Goal: Transaction & Acquisition: Purchase product/service

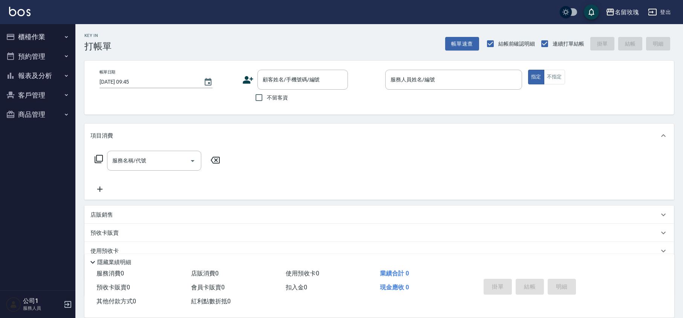
click at [221, 41] on div "Key In 打帳單 帳單速查 結帳前確認明細 連續打單結帳 掛單 結帳 明細" at bounding box center [374, 38] width 599 height 28
click at [293, 77] on input "顧客姓名/手機號碼/編號" at bounding box center [297, 79] width 72 height 13
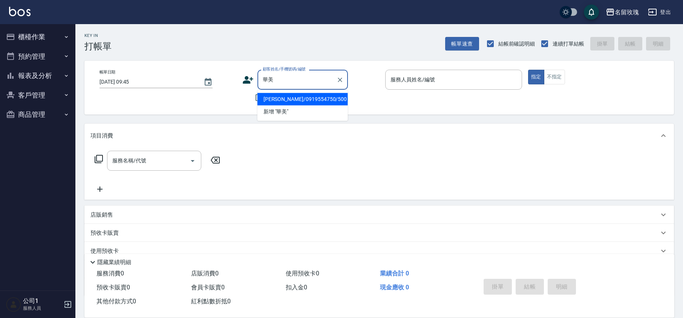
click at [323, 94] on li "[PERSON_NAME]/0919554750/500" at bounding box center [303, 99] width 91 height 12
type input "[PERSON_NAME]/0919554750/500"
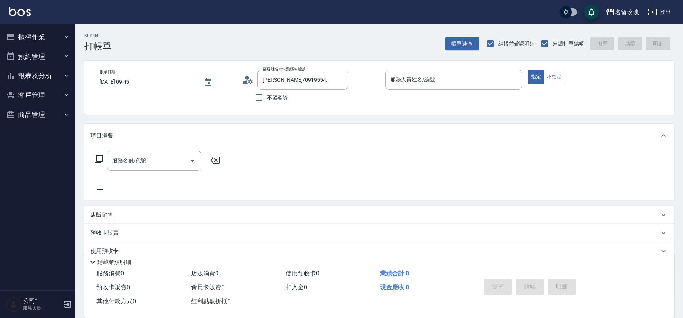
click at [251, 83] on icon at bounding box center [250, 81] width 5 height 5
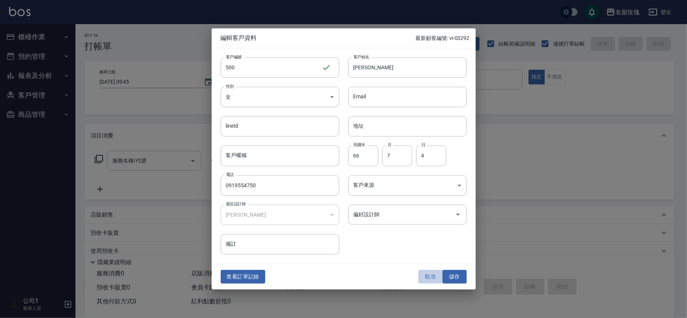
click at [428, 276] on button "取消" at bounding box center [430, 277] width 24 height 14
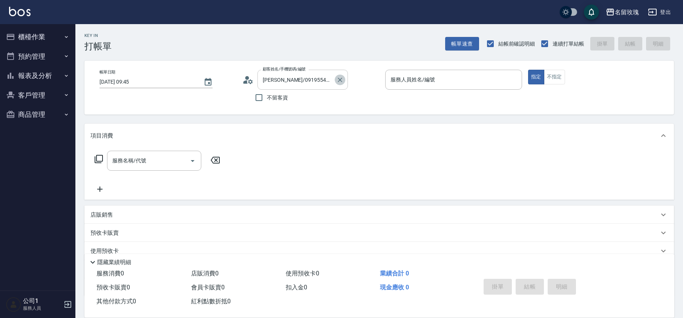
click at [339, 79] on icon "Clear" at bounding box center [340, 80] width 5 height 5
click at [311, 79] on input "顧客姓名/手機號碼/編號" at bounding box center [297, 79] width 72 height 13
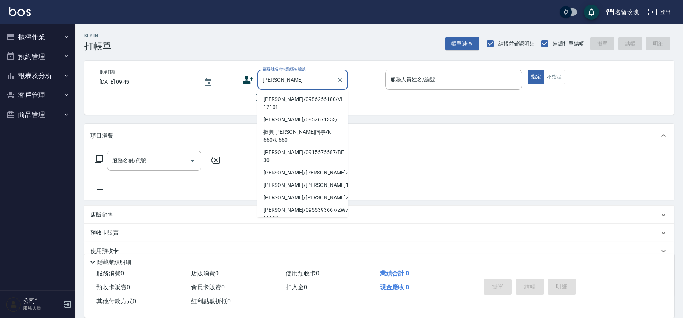
type input "劉"
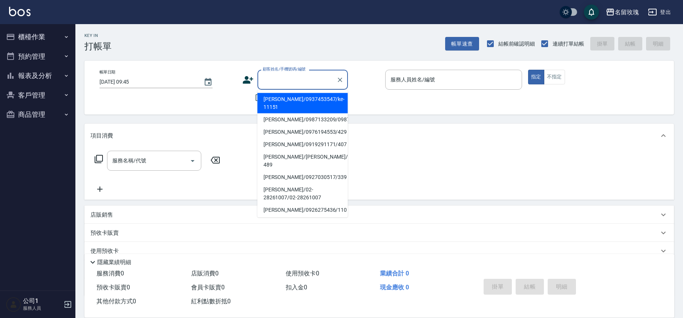
click at [116, 23] on div "名留玫瑰 登出" at bounding box center [341, 12] width 683 height 24
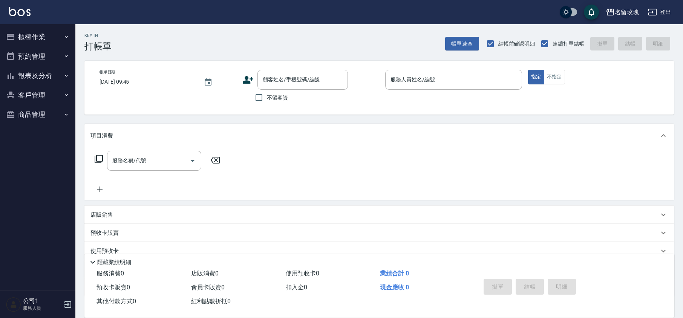
click at [224, 23] on div "名留玫瑰 登出" at bounding box center [341, 12] width 683 height 24
click at [284, 10] on div "名留玫瑰 登出" at bounding box center [341, 12] width 683 height 24
click at [201, 14] on div "名留玫瑰 登出" at bounding box center [341, 12] width 683 height 24
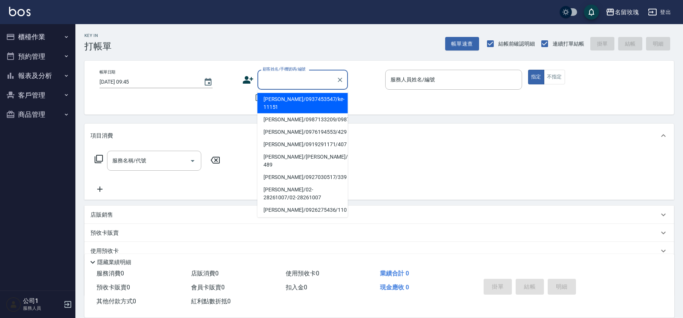
click at [293, 77] on input "顧客姓名/手機號碼/編號" at bounding box center [297, 79] width 72 height 13
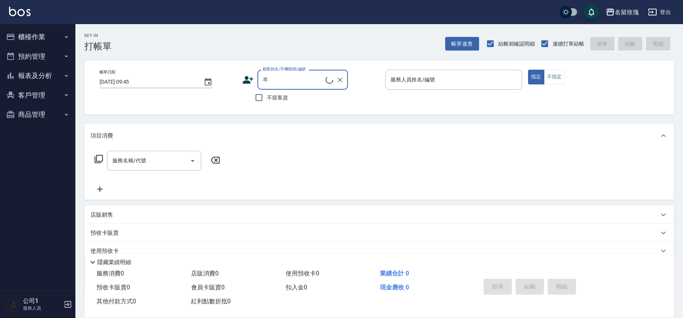
click at [298, 79] on input "羊" at bounding box center [293, 79] width 65 height 13
click at [320, 98] on li "羊羊 /k-595/k-595" at bounding box center [303, 99] width 91 height 12
type input "羊羊 /k-595/k-595"
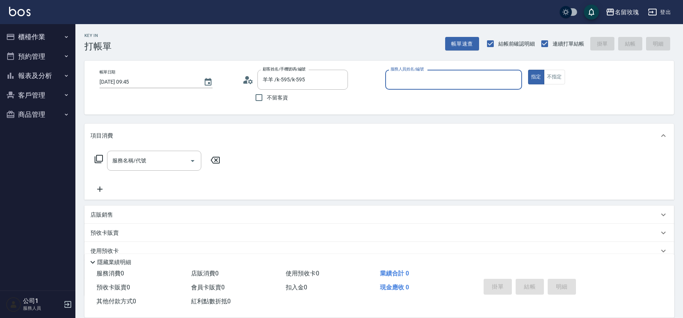
type input "[PERSON_NAME]-5"
click at [244, 80] on icon at bounding box center [247, 79] width 11 height 11
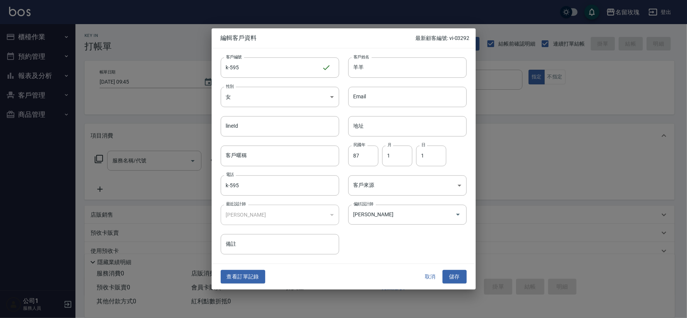
click at [428, 276] on button "取消" at bounding box center [430, 277] width 24 height 14
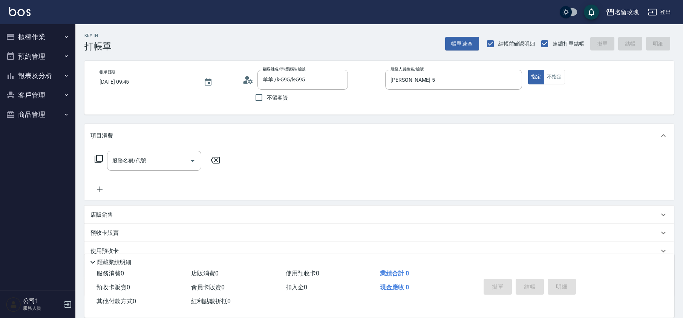
click at [446, 104] on div "帳單日期 [DATE] 09:45 顧客姓名/手機號碼/編號 羊羊 /k-595/k-595 顧客姓名/手機號碼/編號 不留客資 服務人員姓名/編號 [PER…" at bounding box center [380, 88] width 572 height 36
click at [343, 79] on icon "Clear" at bounding box center [340, 80] width 8 height 8
click at [369, 62] on div "帳單日期 [DATE] 09:45 顧客姓名/手機號碼/編號 顧客姓名/手機號碼/編號 不留客資 服務人員姓名/編號 [PERSON_NAME]-5 服務人員…" at bounding box center [379, 88] width 590 height 54
click at [219, 41] on div "Key In 打帳單 帳單速查 結帳前確認明細 連續打單結帳 掛單 結帳 明細" at bounding box center [374, 38] width 599 height 28
click at [230, 40] on div "Key In 打帳單 帳單速查 結帳前確認明細 連續打單結帳 掛單 結帳 明細" at bounding box center [374, 38] width 599 height 28
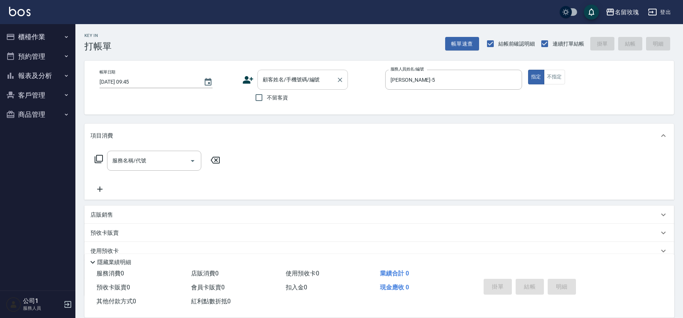
click at [270, 82] on input "顧客姓名/手機號碼/編號" at bounding box center [297, 79] width 72 height 13
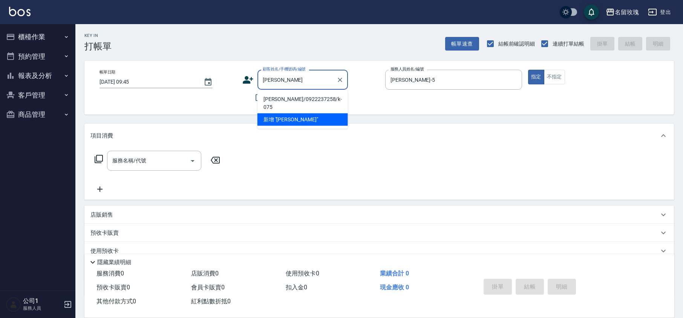
click at [301, 97] on li "[PERSON_NAME]/0922237258/k-075" at bounding box center [303, 103] width 91 height 20
type input "[PERSON_NAME]/0922237258/k-075"
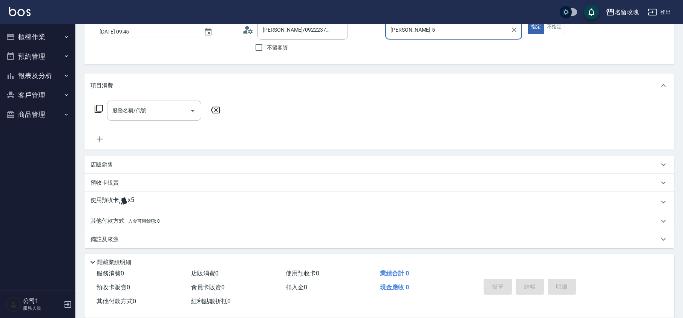
scroll to position [51, 0]
click at [153, 197] on div "使用預收卡 x5" at bounding box center [375, 200] width 569 height 11
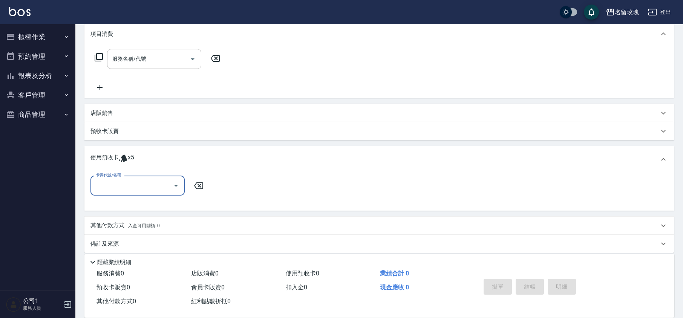
scroll to position [107, 0]
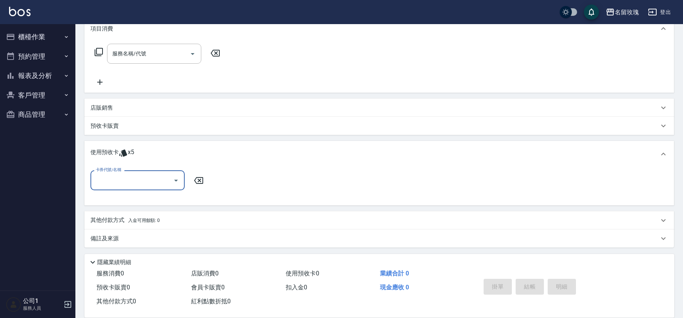
click at [174, 184] on icon "Open" at bounding box center [176, 180] width 9 height 9
click at [151, 198] on div "113 剪髮卡四送一(1000) 剩餘5張 113145" at bounding box center [138, 203] width 94 height 20
type input "113 剪髮卡四送一(1000) 113145"
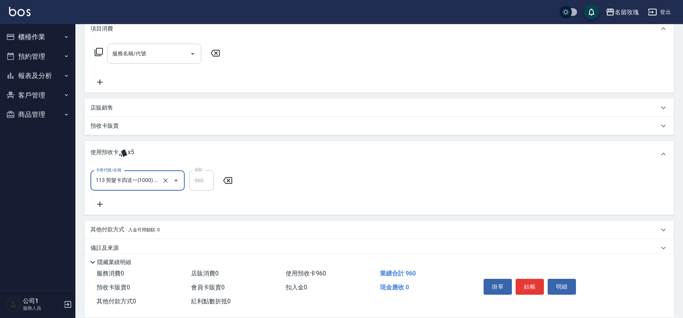
click at [133, 61] on div "服務名稱/代號" at bounding box center [154, 54] width 94 height 20
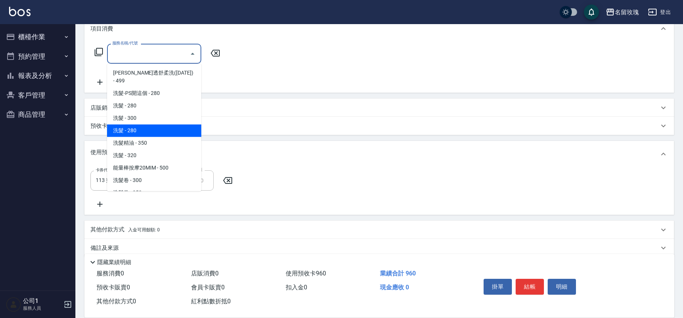
click at [147, 128] on span "洗髮 - 280" at bounding box center [154, 130] width 94 height 12
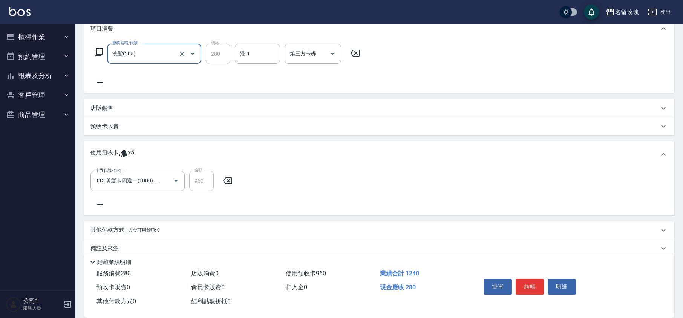
click at [160, 54] on input "洗髮(205)" at bounding box center [143, 53] width 66 height 13
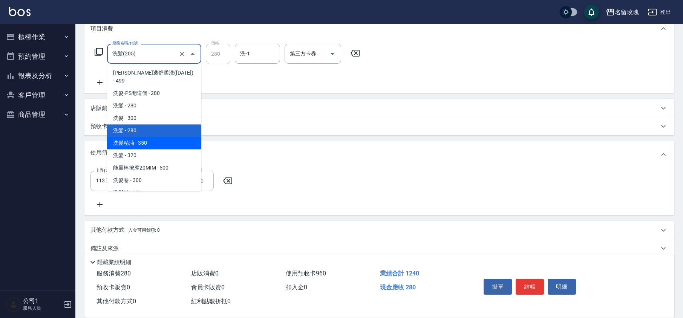
click at [149, 137] on span "洗髮精油 - 350" at bounding box center [154, 143] width 94 height 12
type input "洗髮精油(206)"
type input "350"
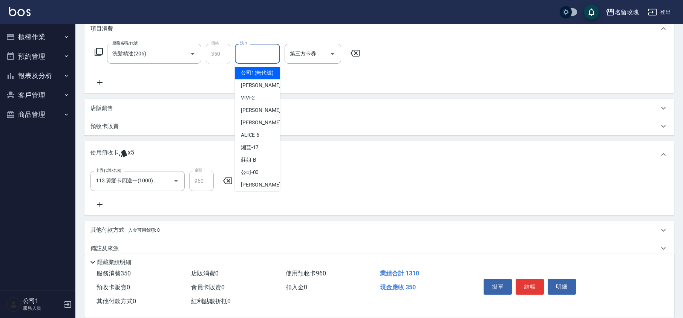
drag, startPoint x: 241, startPoint y: 52, endPoint x: 247, endPoint y: 69, distance: 19.0
click at [241, 52] on input "洗-1" at bounding box center [257, 53] width 38 height 13
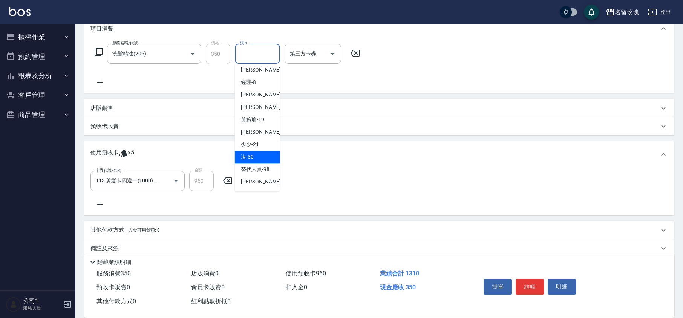
click at [252, 151] on div "汝 -30" at bounding box center [257, 157] width 45 height 12
type input "汝-30"
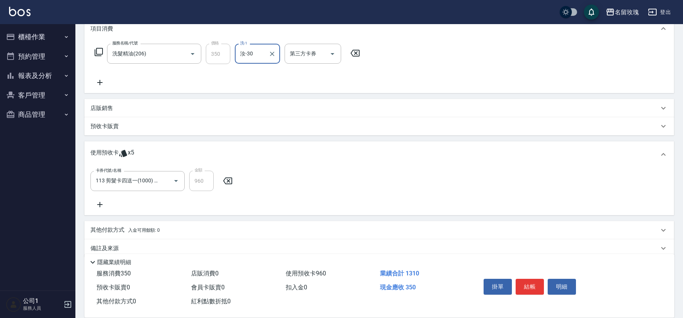
click at [237, 71] on div "服務名稱/代號 洗髮精油(206) 服務名稱/代號 價格 350 價格 洗-1 汝-30 洗-1 第三方卡券 第三方卡券" at bounding box center [228, 65] width 274 height 43
type input "[DATE] 10:51"
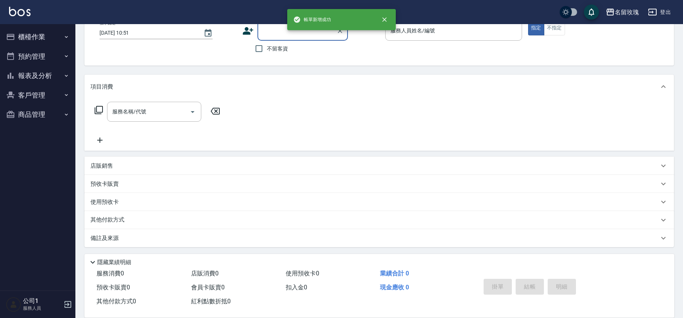
scroll to position [0, 0]
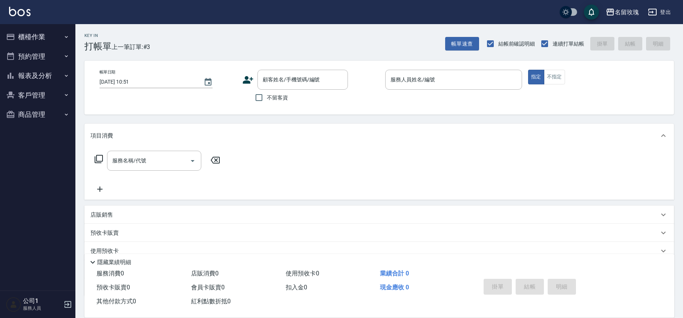
click at [292, 32] on div "Key In 打帳單 上一筆訂單:#3 帳單速查 結帳前確認明細 連續打單結帳 掛單 結帳 明細" at bounding box center [374, 38] width 599 height 28
click at [285, 48] on div "Key In 打帳單 上一筆訂單:#3 帳單速查 結帳前確認明細 連續打單結帳 掛單 結帳 明細" at bounding box center [374, 38] width 599 height 28
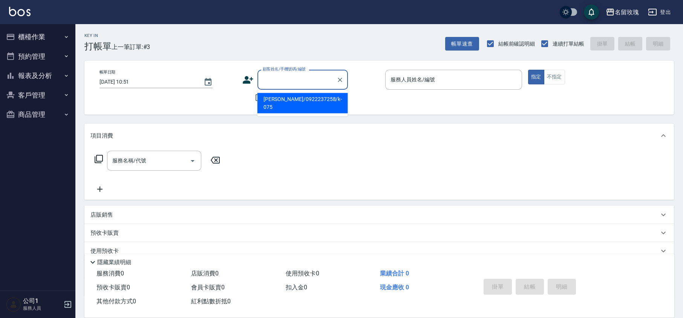
click at [317, 77] on input "顧客姓名/手機號碼/編號" at bounding box center [297, 79] width 72 height 13
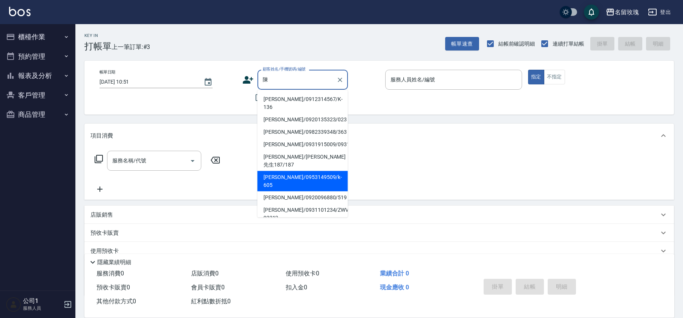
scroll to position [50, 0]
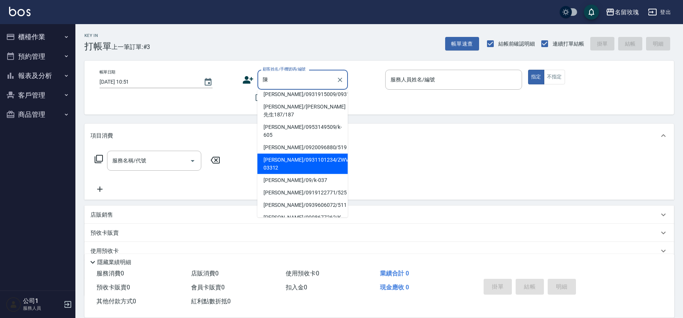
click at [296, 159] on li "[PERSON_NAME]/0931101234/ZWVI-03312" at bounding box center [303, 164] width 91 height 20
type input "[PERSON_NAME]/0931101234/ZWVI-03312"
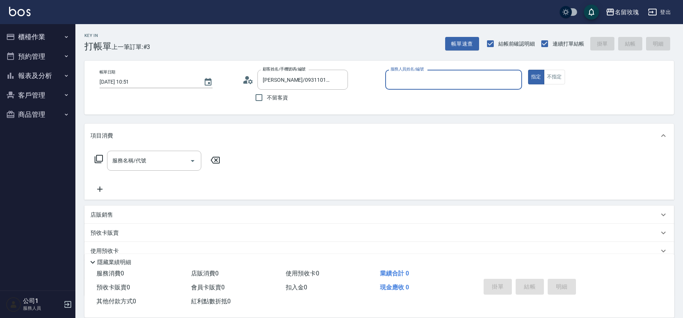
type input "VIVI-2"
click at [246, 79] on icon at bounding box center [247, 79] width 11 height 11
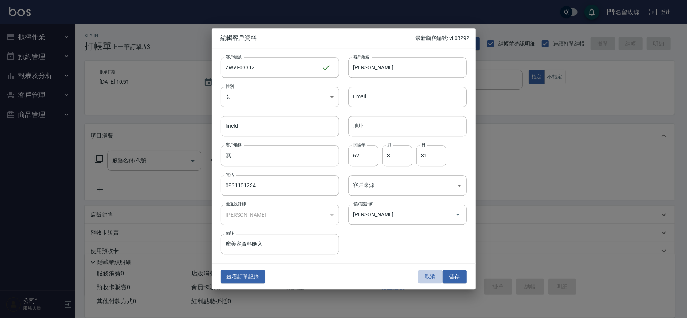
click at [425, 278] on button "取消" at bounding box center [430, 277] width 24 height 14
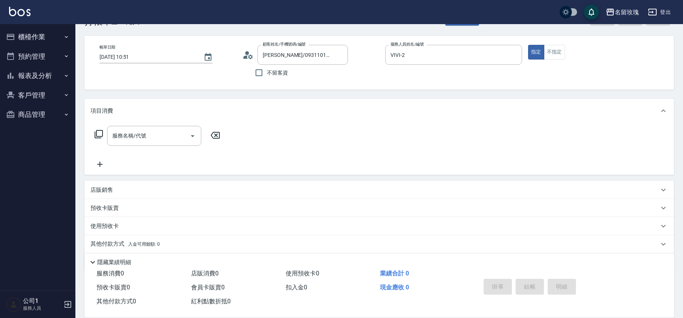
scroll to position [49, 0]
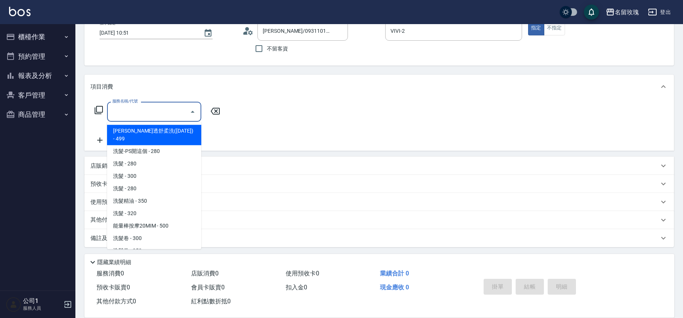
click at [115, 111] on input "服務名稱/代號" at bounding box center [148, 111] width 76 height 13
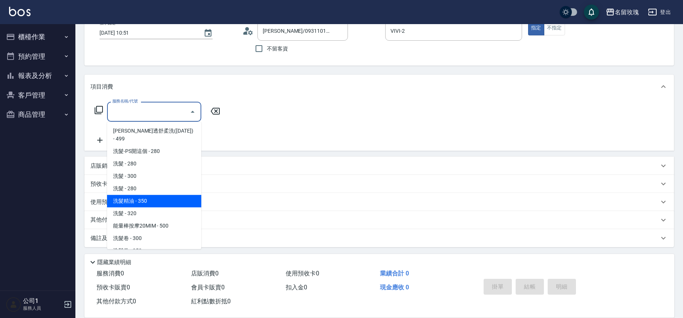
click at [163, 195] on span "洗髮精油 - 350" at bounding box center [154, 201] width 94 height 12
type input "洗髮精油(206)"
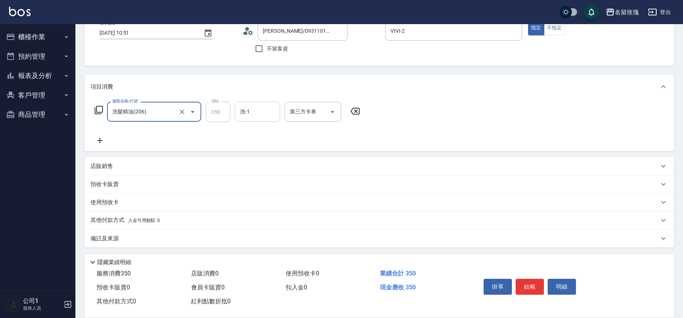
click at [259, 110] on input "洗-1" at bounding box center [257, 111] width 38 height 13
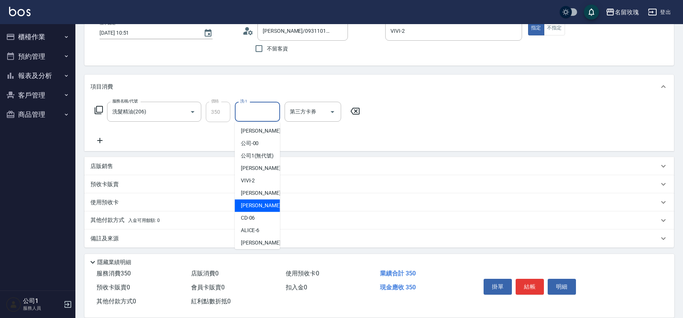
scroll to position [148, 0]
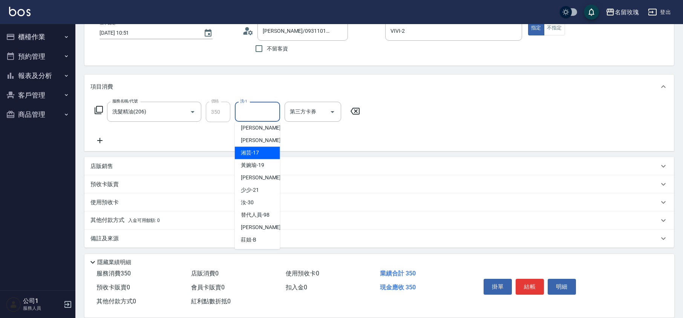
click at [251, 150] on span "湘芸 -17" at bounding box center [250, 153] width 18 height 8
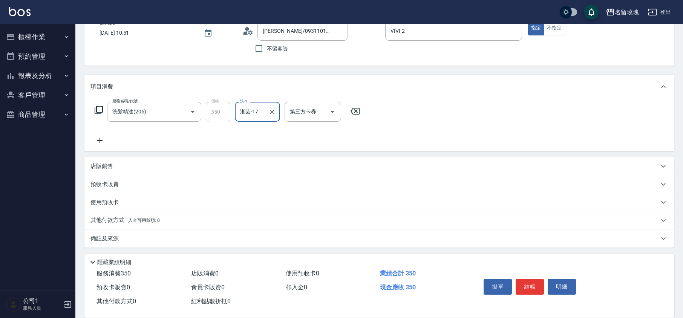
type input "湘芸-17"
click at [529, 287] on button "結帳" at bounding box center [530, 287] width 28 height 16
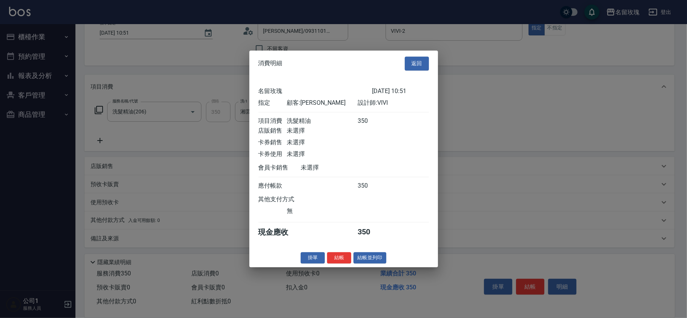
click at [338, 260] on button "結帳" at bounding box center [339, 258] width 24 height 12
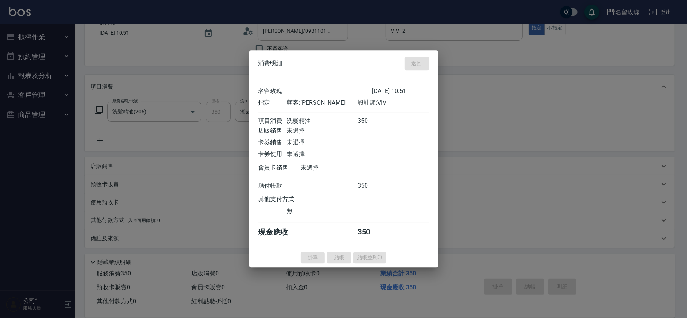
type input "[DATE] 11:20"
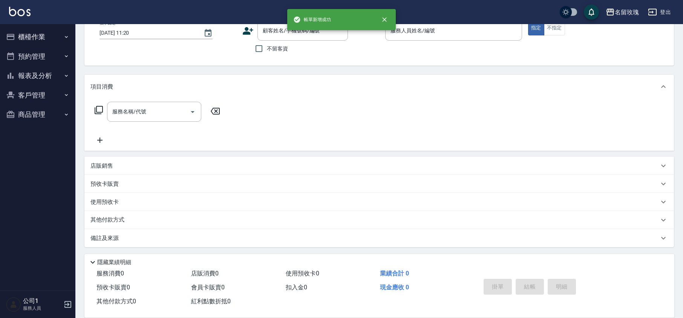
scroll to position [0, 0]
click at [219, 54] on div "帳單日期 [DATE] 11:20 顧客姓名/手機號碼/編號 顧客姓名/手機號碼/編號 不留客資 服務人員姓名/編號 服務人員姓名/編號 指定 不指定" at bounding box center [380, 39] width 572 height 36
click at [320, 56] on div "不留客資" at bounding box center [295, 49] width 106 height 16
click at [242, 56] on div "帳單日期 [DATE] 11:20 顧客姓名/手機號碼/編號 顧客姓名/手機號碼/編號 不留客資 服務人員姓名/編號 服務人員姓名/編號 指定 不指定" at bounding box center [380, 39] width 572 height 36
click at [52, 71] on button "報表及分析" at bounding box center [37, 76] width 69 height 20
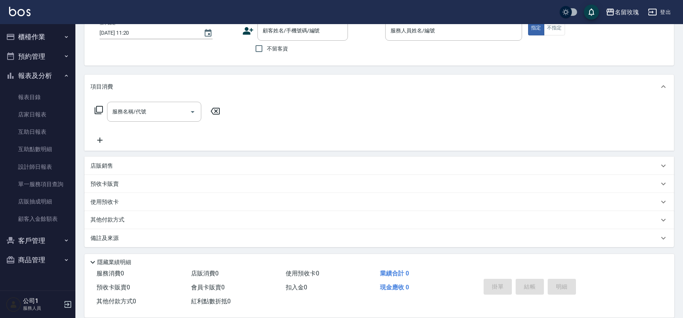
click at [52, 71] on button "報表及分析" at bounding box center [37, 76] width 69 height 20
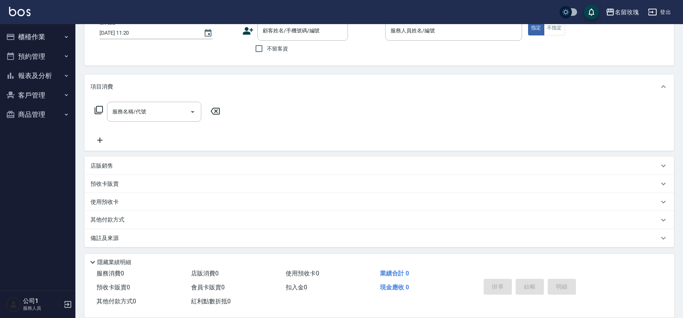
click at [357, 46] on div "顧客姓名/手機號碼/編號 顧客姓名/手機號碼/編號 不留客資" at bounding box center [310, 39] width 137 height 36
click at [214, 59] on div "帳單日期 [DATE] 11:20 顧客姓名/手機號碼/編號 顧客姓名/手機號碼/編號 不留客資 服務人員姓名/編號 服務人員姓名/編號 指定 不指定" at bounding box center [379, 39] width 590 height 54
click at [358, 67] on div "Key In 打帳單 上一筆訂單:#7 帳單速查 結帳前確認明細 連續打單結帳 掛單 結帳 明細 帳單日期 [DATE] 11:20 顧客姓名/手機號碼/編號…" at bounding box center [379, 146] width 608 height 343
click at [292, 31] on input "顧客姓名/手機號碼/編號" at bounding box center [297, 30] width 72 height 13
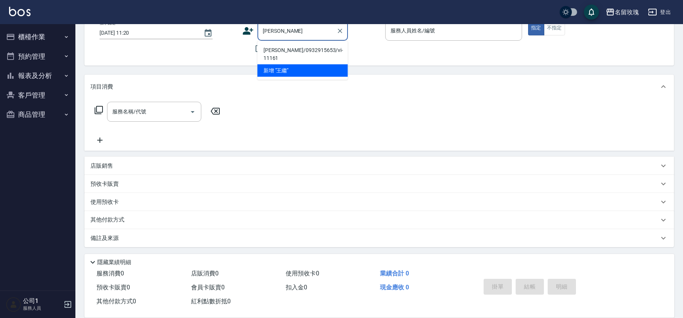
click at [283, 47] on li "[PERSON_NAME]/0932915653/vi-11161" at bounding box center [303, 54] width 91 height 20
type input "[PERSON_NAME]/0932915653/vi-11161"
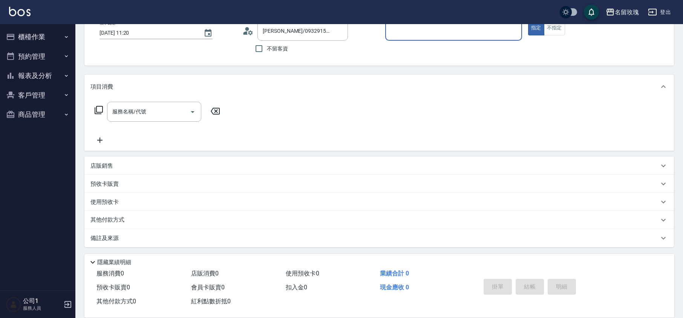
type input "VIVI-2"
click at [137, 201] on div "使用預收卡 x4" at bounding box center [375, 203] width 569 height 11
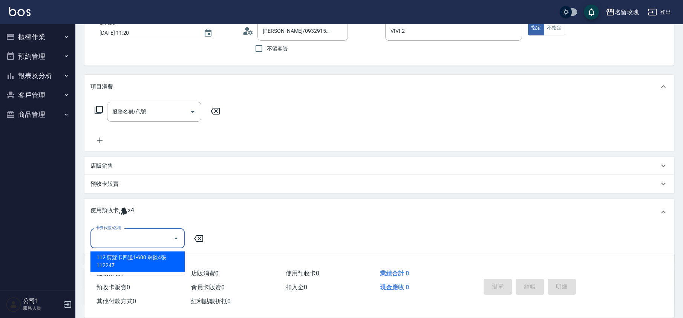
click at [140, 233] on input "卡券代號/名稱" at bounding box center [132, 238] width 76 height 13
click at [246, 34] on icon at bounding box center [246, 32] width 5 height 3
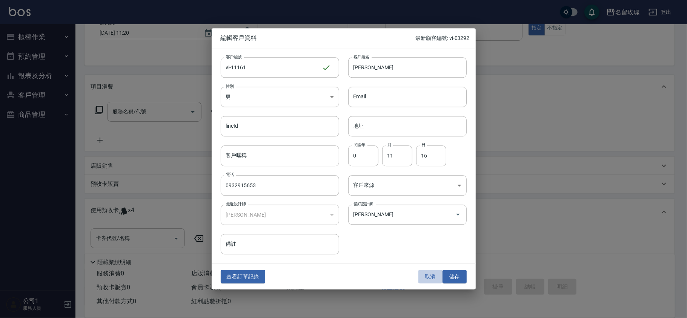
click at [432, 278] on button "取消" at bounding box center [430, 277] width 24 height 14
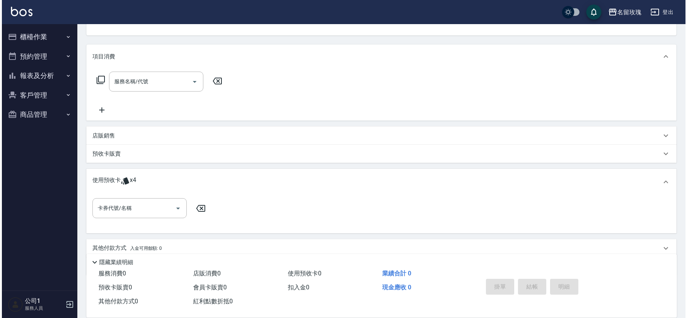
scroll to position [107, 0]
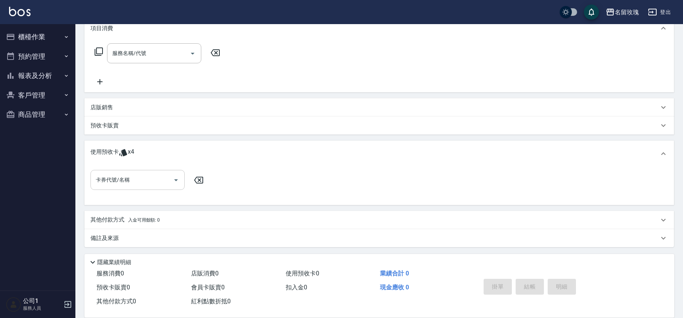
click at [172, 176] on icon "Open" at bounding box center [176, 180] width 9 height 9
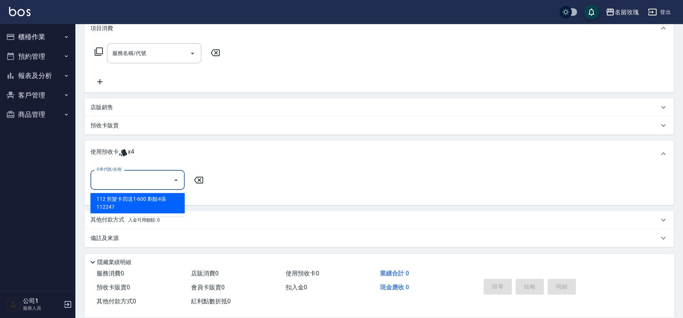
click at [151, 207] on div "112 剪髮卡四送1-600 剩餘4張 112247" at bounding box center [138, 203] width 94 height 20
type input "112 剪髮卡四送1-600 112247"
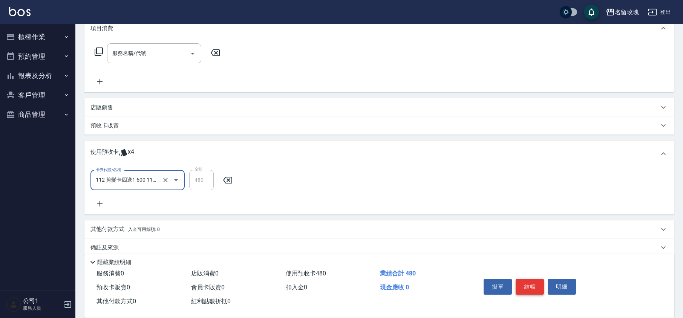
click at [533, 282] on button "結帳" at bounding box center [530, 287] width 28 height 16
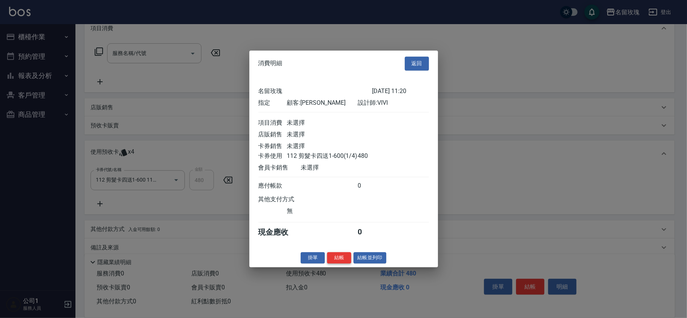
click at [343, 263] on button "結帳" at bounding box center [339, 258] width 24 height 12
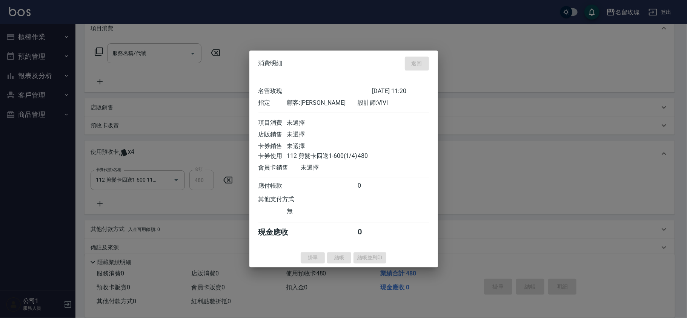
type input "[DATE] 12:17"
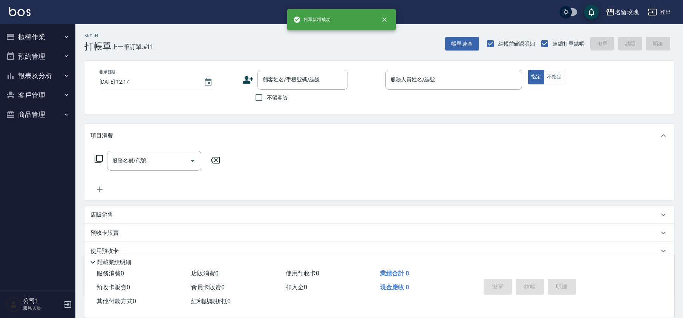
scroll to position [0, 0]
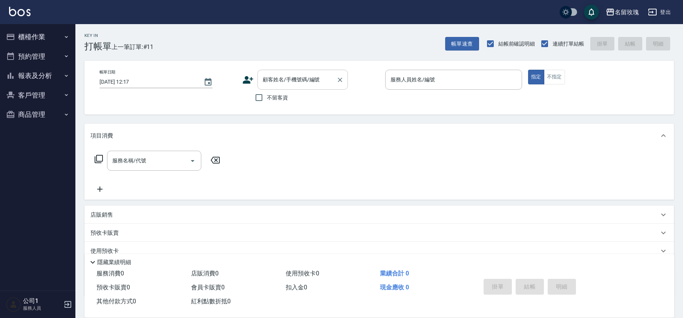
click at [275, 81] on input "顧客姓名/手機號碼/編號" at bounding box center [297, 79] width 72 height 13
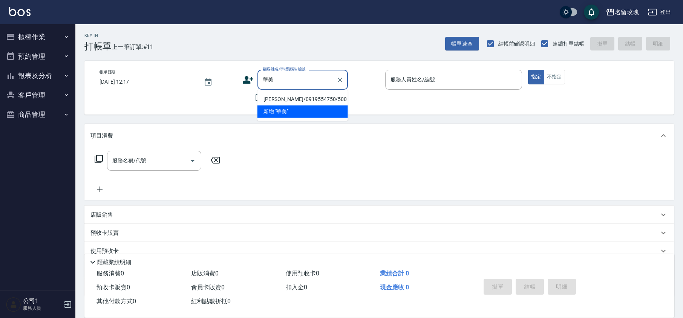
click at [290, 100] on li "[PERSON_NAME]/0919554750/500" at bounding box center [303, 99] width 91 height 12
type input "[PERSON_NAME]/0919554750/500"
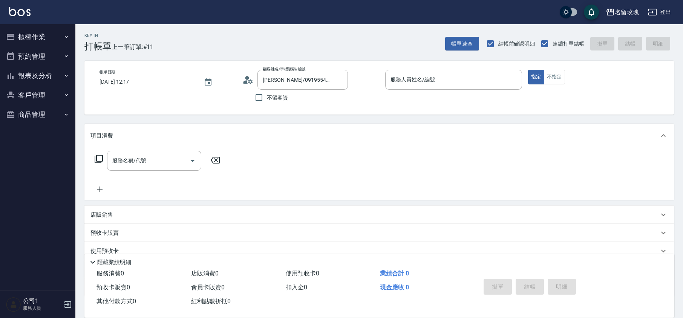
click at [246, 82] on icon at bounding box center [246, 81] width 5 height 3
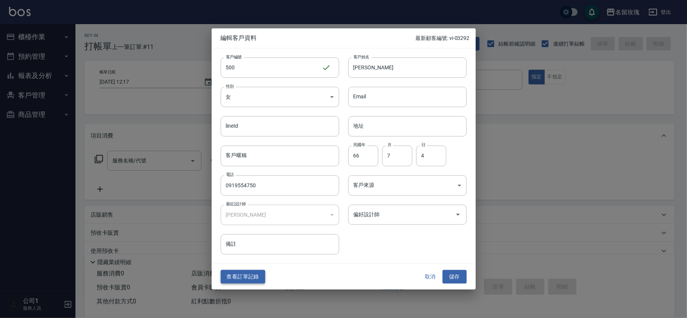
click at [234, 272] on button "查看訂單記錄" at bounding box center [243, 277] width 44 height 14
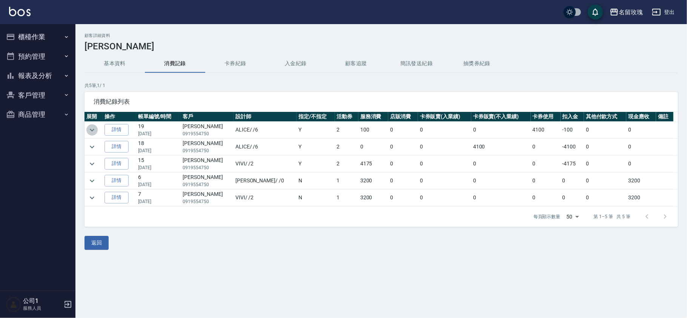
click at [96, 132] on icon "expand row" at bounding box center [91, 130] width 9 height 9
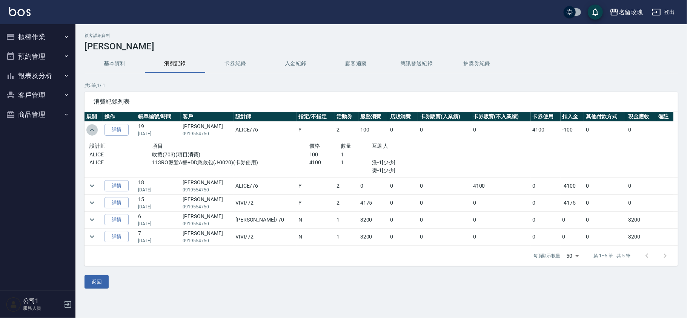
click at [95, 133] on icon "expand row" at bounding box center [91, 130] width 9 height 9
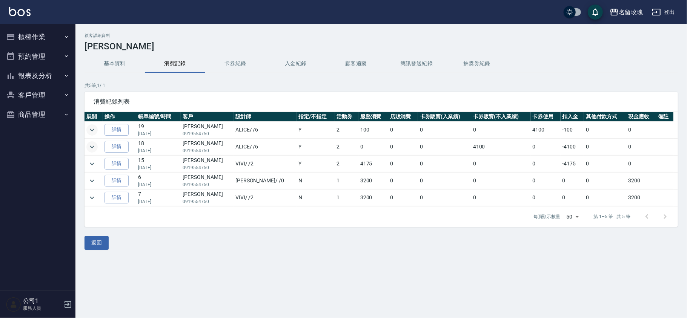
click at [93, 150] on icon "expand row" at bounding box center [91, 147] width 9 height 9
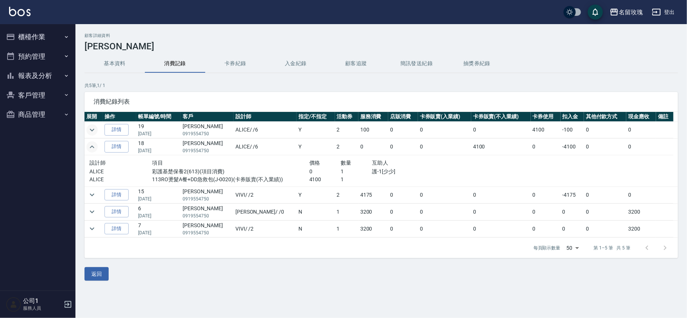
click at [93, 150] on icon "expand row" at bounding box center [91, 147] width 9 height 9
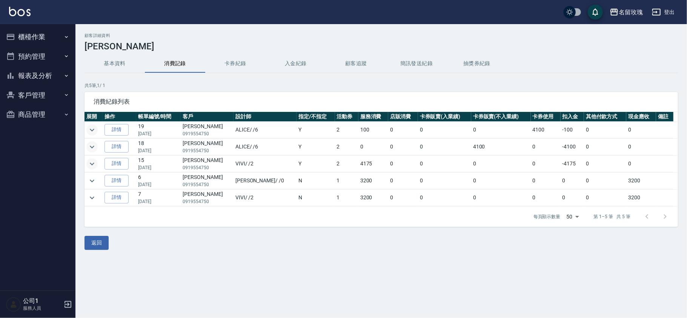
click at [95, 165] on icon "expand row" at bounding box center [91, 164] width 9 height 9
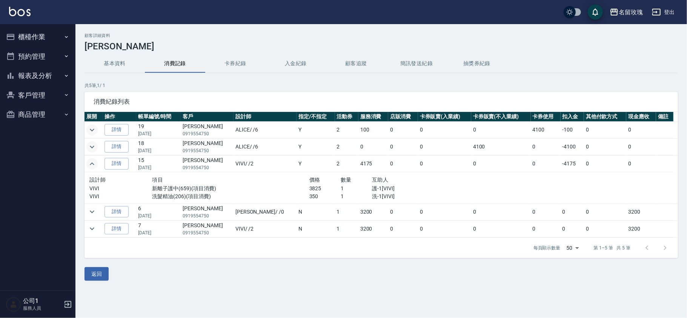
click at [95, 165] on icon "expand row" at bounding box center [91, 164] width 9 height 9
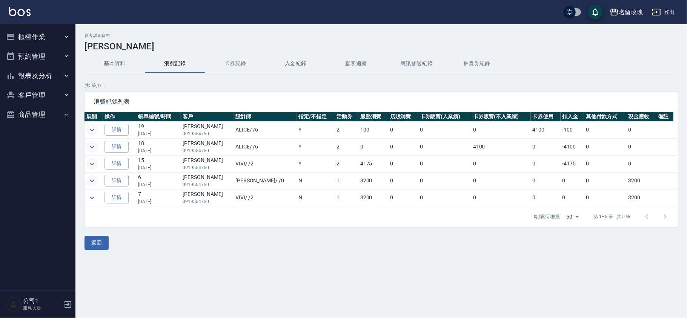
click at [97, 182] on button "expand row" at bounding box center [91, 180] width 11 height 11
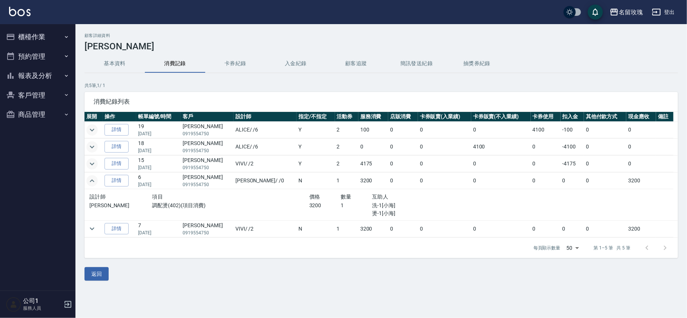
click at [97, 182] on button "expand row" at bounding box center [91, 180] width 11 height 11
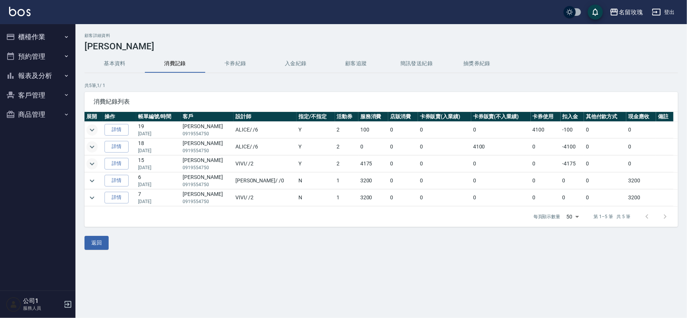
click at [24, 41] on button "櫃檯作業" at bounding box center [37, 37] width 69 height 20
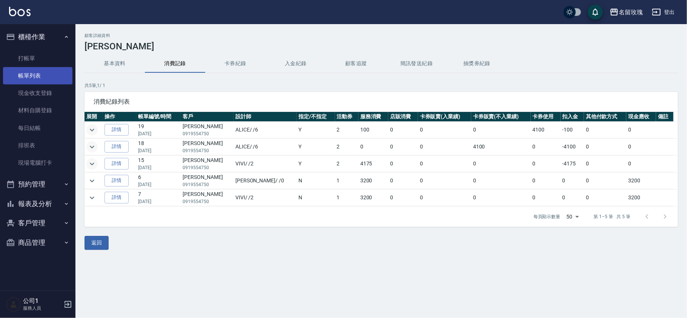
click at [29, 71] on link "帳單列表" at bounding box center [37, 75] width 69 height 17
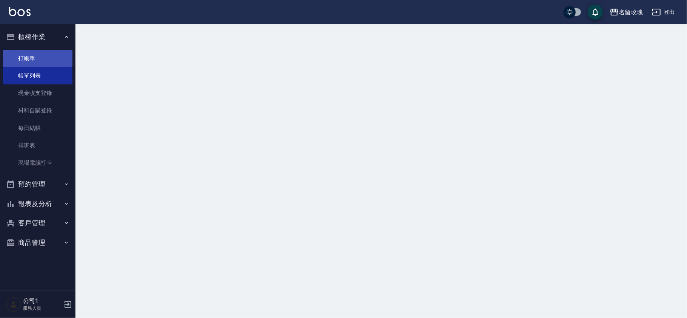
click at [32, 54] on link "打帳單" at bounding box center [37, 58] width 69 height 17
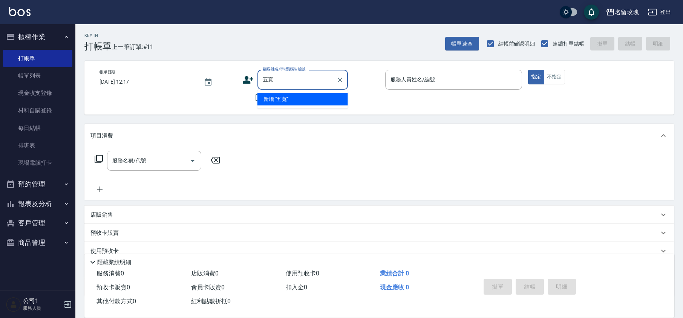
click at [275, 78] on input "五寬" at bounding box center [297, 79] width 72 height 13
type input "[PERSON_NAME]"
click at [341, 79] on icon "Clear" at bounding box center [340, 80] width 8 height 8
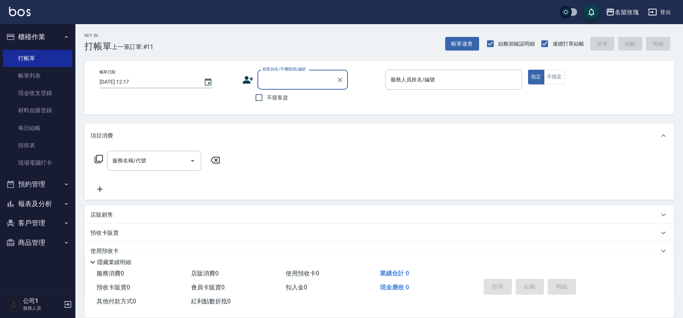
click at [274, 81] on input "顧客姓名/手機號碼/編號" at bounding box center [297, 79] width 72 height 13
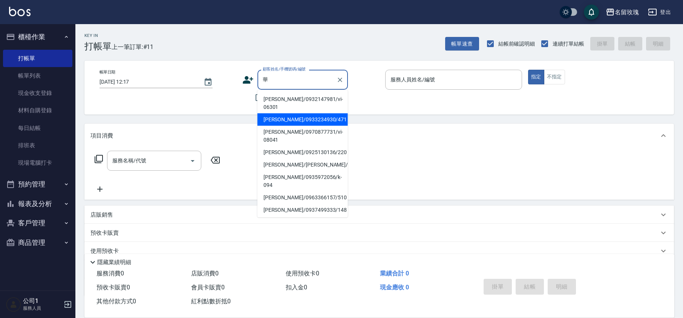
click at [316, 114] on li "[PERSON_NAME]/0933234930/471" at bounding box center [303, 120] width 91 height 12
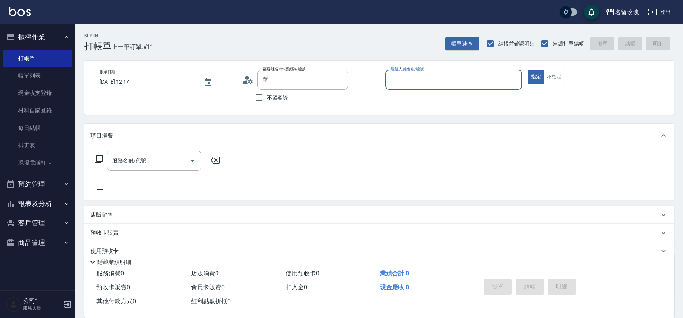
type input "[PERSON_NAME]/0933234930/471"
type input "ALICE-6"
click at [290, 78] on input "[PERSON_NAME]/0933234930/471" at bounding box center [297, 79] width 72 height 13
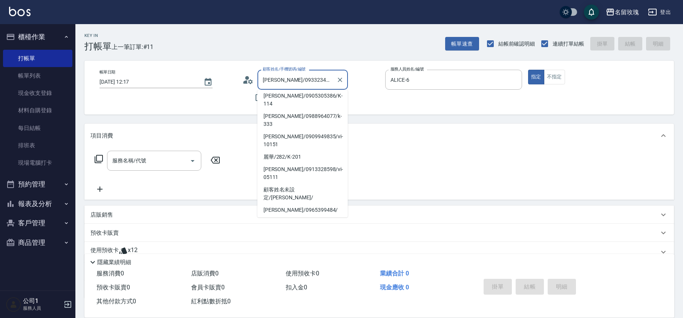
scroll to position [127, 0]
click at [342, 82] on icon "Clear" at bounding box center [340, 80] width 5 height 5
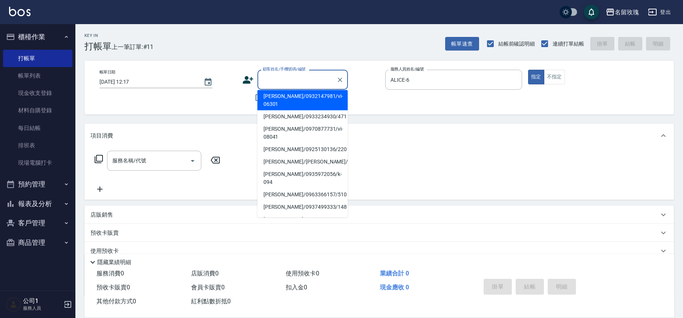
click at [308, 81] on input "顧客姓名/手機號碼/編號" at bounding box center [297, 79] width 72 height 13
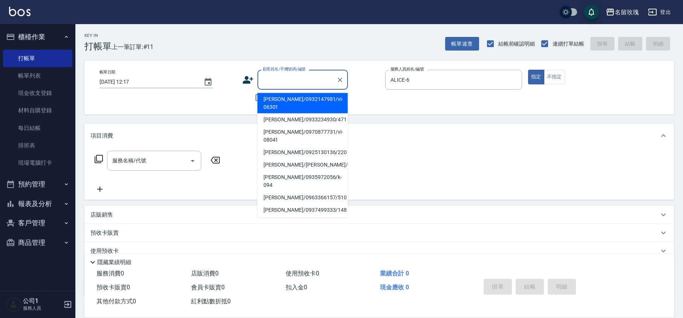
click at [308, 81] on input "顧客姓名/手機號碼/編號" at bounding box center [297, 79] width 72 height 13
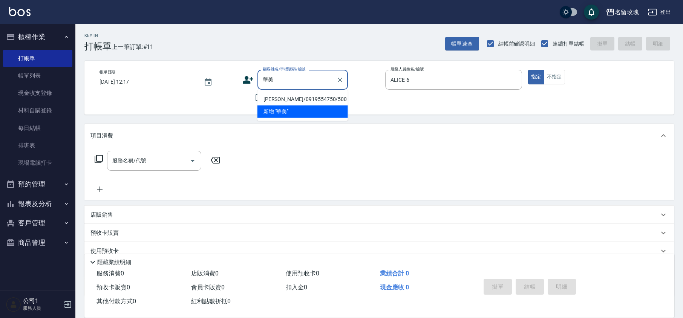
click at [268, 102] on li "[PERSON_NAME]/0919554750/500" at bounding box center [303, 99] width 91 height 12
type input "[PERSON_NAME]/0919554750/500"
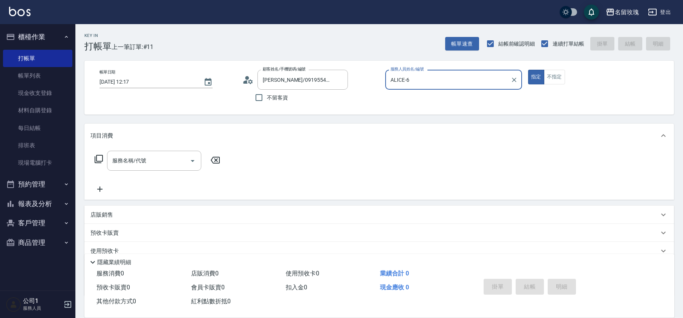
click at [424, 77] on input "ALICE-6" at bounding box center [448, 79] width 119 height 13
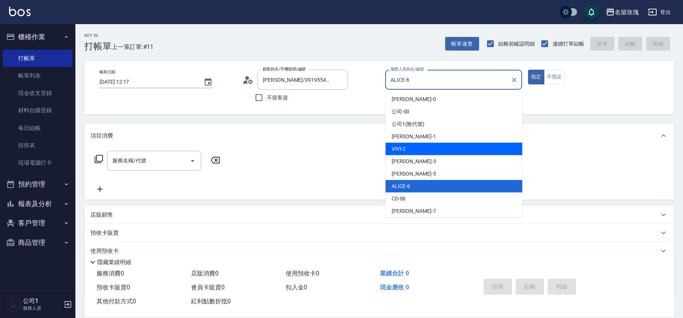
click at [400, 148] on span "VIVI -2" at bounding box center [399, 149] width 14 height 8
type input "VIVI-2"
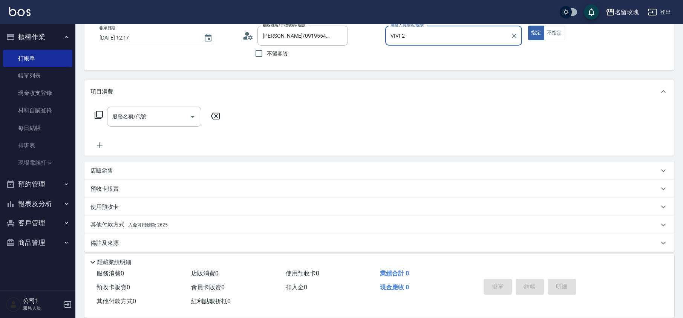
scroll to position [49, 0]
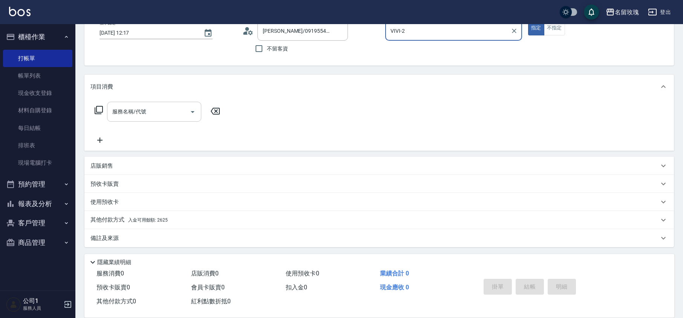
click at [124, 114] on div "服務名稱/代號 服務名稱/代號" at bounding box center [154, 112] width 94 height 20
click at [98, 112] on icon at bounding box center [98, 110] width 9 height 9
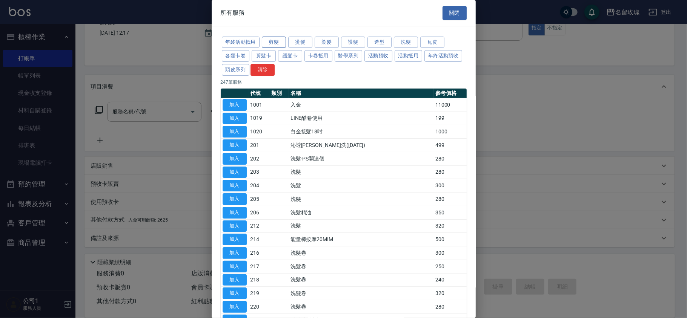
click at [275, 43] on button "剪髮" at bounding box center [274, 43] width 24 height 12
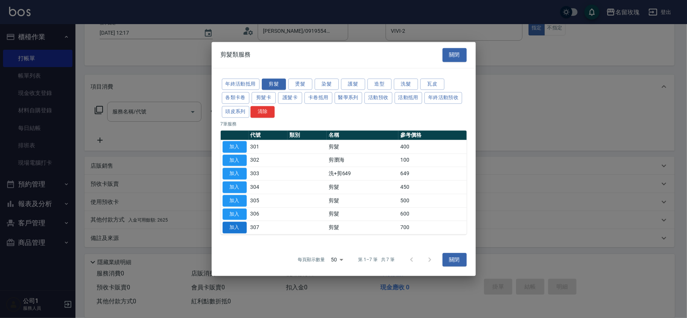
click at [234, 227] on button "加入" at bounding box center [234, 228] width 24 height 12
type input "剪髮(307)"
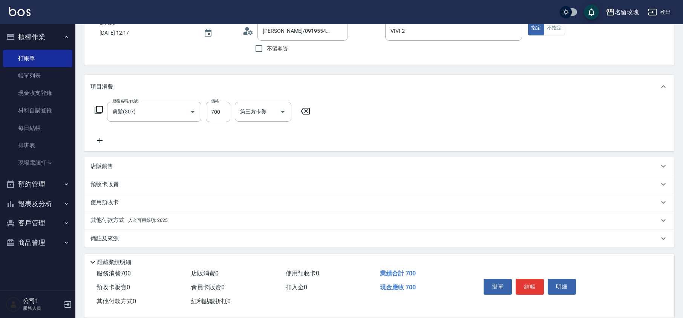
click at [97, 139] on icon at bounding box center [100, 140] width 19 height 9
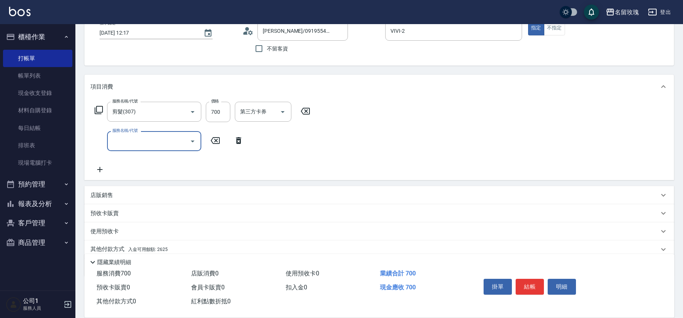
click at [130, 149] on div "服務名稱/代號" at bounding box center [154, 141] width 94 height 20
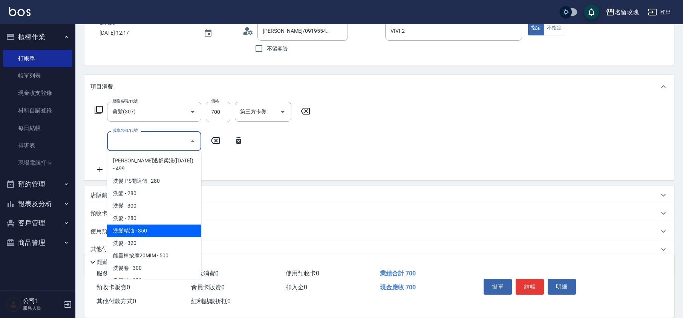
click at [158, 225] on span "洗髮精油 - 350" at bounding box center [154, 231] width 94 height 12
type input "洗髮精油(206)"
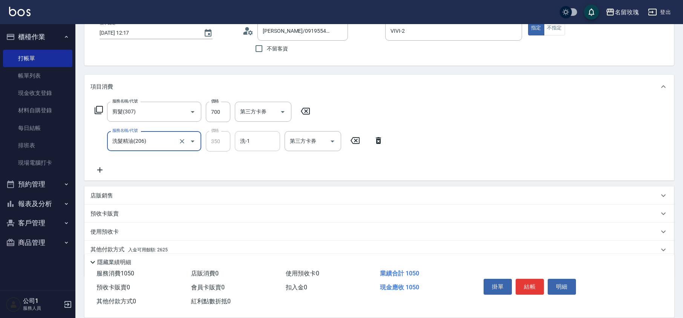
click at [256, 143] on input "洗-1" at bounding box center [257, 141] width 38 height 13
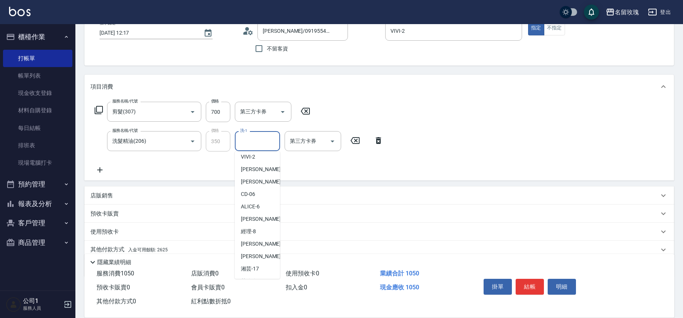
scroll to position [148, 0]
click at [254, 183] on span "湘芸 -17" at bounding box center [250, 183] width 18 height 8
type input "湘芸-17"
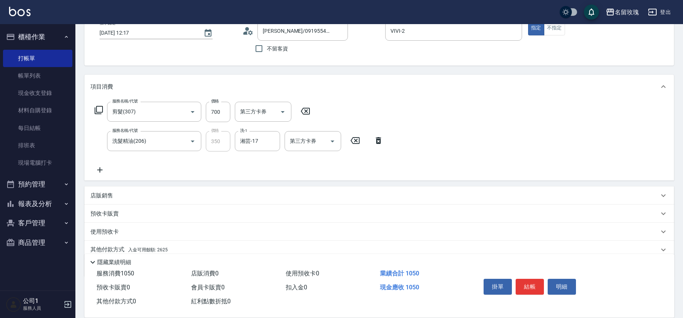
click at [97, 110] on icon at bounding box center [98, 110] width 9 height 9
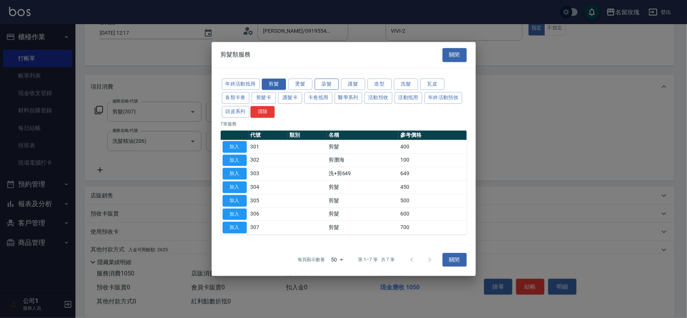
click at [324, 85] on button "染髮" at bounding box center [327, 84] width 24 height 12
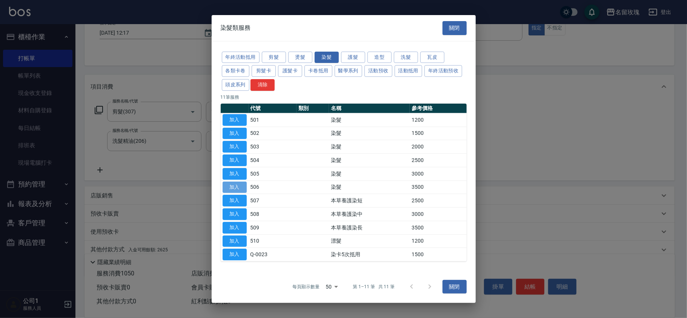
click at [228, 185] on button "加入" at bounding box center [234, 187] width 24 height 12
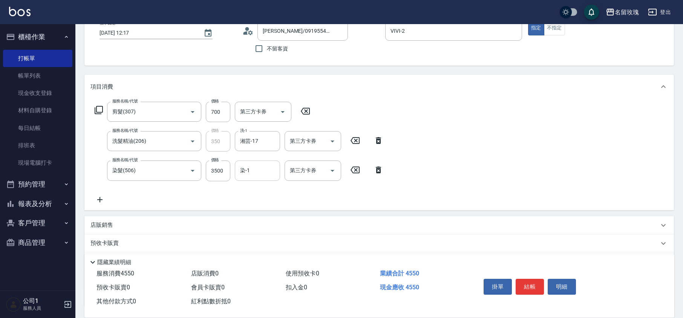
click at [253, 168] on input "染-1" at bounding box center [257, 170] width 38 height 13
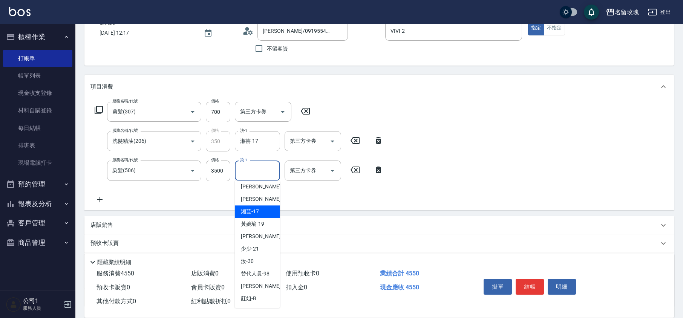
click at [263, 208] on div "湘芸 -17" at bounding box center [257, 212] width 45 height 12
type input "湘芸-17"
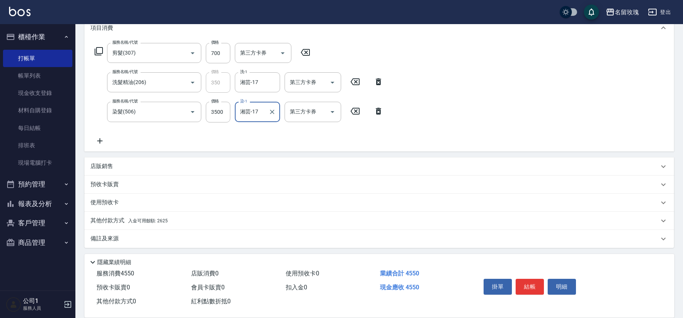
scroll to position [109, 0]
click at [136, 217] on p "其他付款方式 入金可用餘額: 2625" at bounding box center [129, 220] width 77 height 8
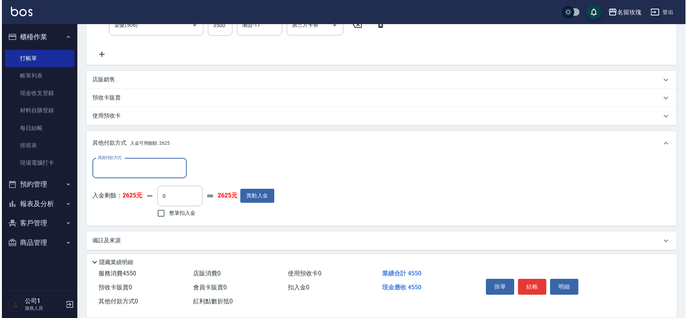
scroll to position [196, 0]
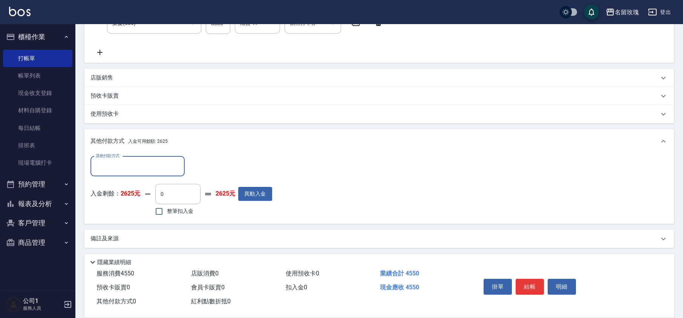
click at [181, 213] on span "整筆扣入金" at bounding box center [180, 211] width 26 height 8
click at [167, 213] on input "整筆扣入金" at bounding box center [159, 212] width 16 height 16
checkbox input "true"
type input "2625"
click at [245, 194] on button "異動入金" at bounding box center [245, 194] width 34 height 14
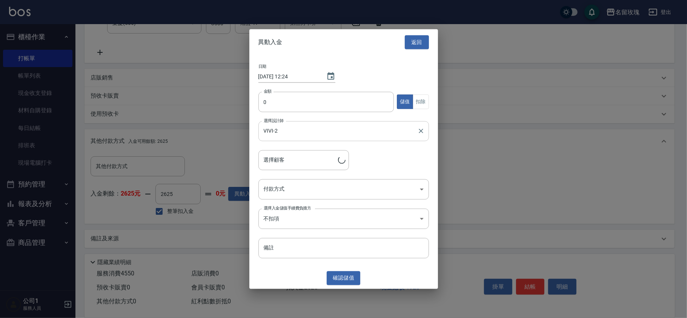
type input "[PERSON_NAME]/0919554750/500"
click at [284, 109] on input "0" at bounding box center [326, 102] width 136 height 20
type input "1925"
click at [283, 187] on body "名留玫瑰 登出 櫃檯作業 打帳單 帳單列表 現金收支登錄 材料自購登錄 每日結帳 排班表 現場電腦打卡 預約管理 預約管理 單日預約紀錄 單週預約紀錄 報表及…" at bounding box center [343, 62] width 687 height 516
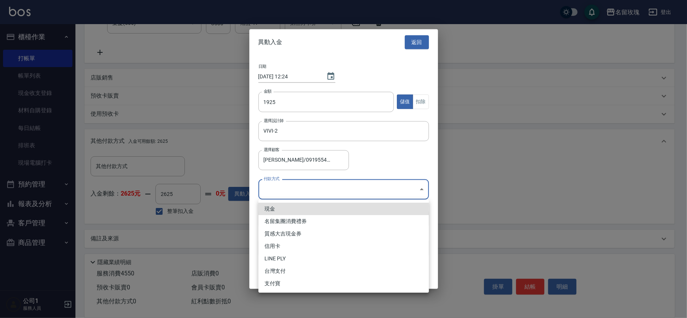
click at [297, 211] on li "現金" at bounding box center [343, 209] width 170 height 12
type input "現金"
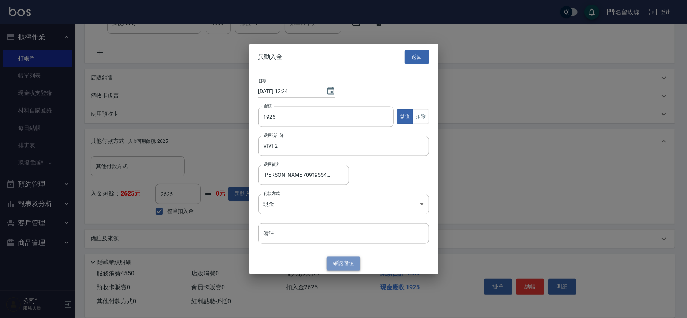
click at [349, 265] on button "確認 儲值" at bounding box center [344, 264] width 34 height 14
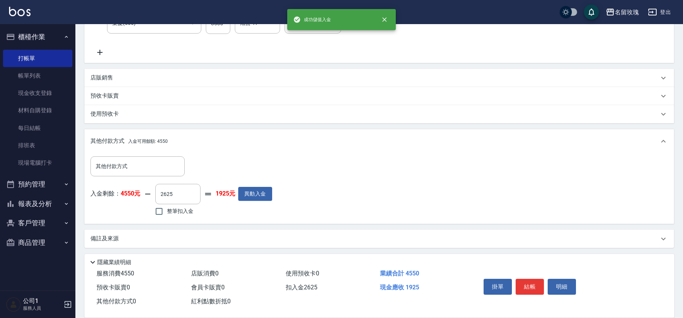
click at [183, 209] on span "整筆扣入金" at bounding box center [180, 211] width 26 height 8
click at [167, 209] on input "整筆扣入金" at bounding box center [159, 212] width 16 height 16
checkbox input "true"
type input "0"
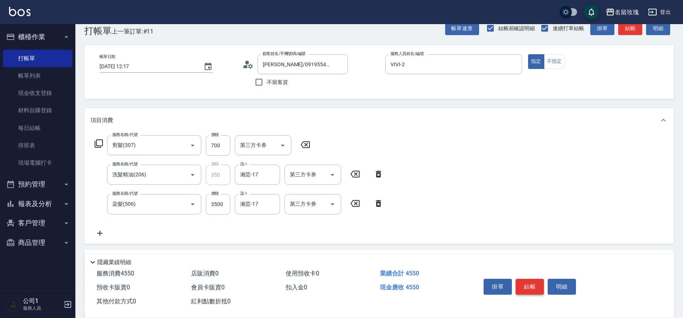
scroll to position [0, 0]
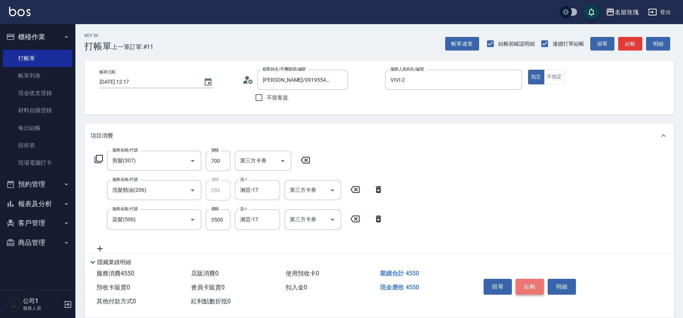
drag, startPoint x: 526, startPoint y: 284, endPoint x: 501, endPoint y: 282, distance: 24.5
click at [526, 283] on button "結帳" at bounding box center [530, 287] width 28 height 16
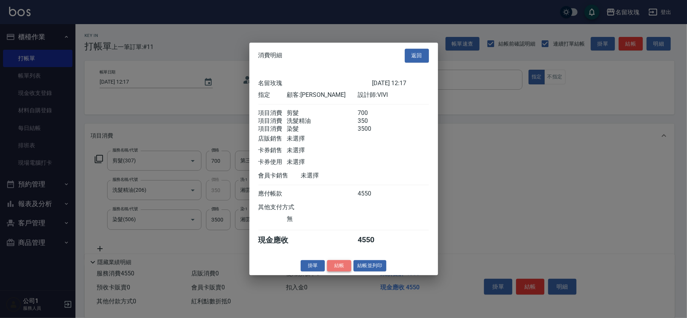
click at [335, 269] on button "結帳" at bounding box center [339, 266] width 24 height 12
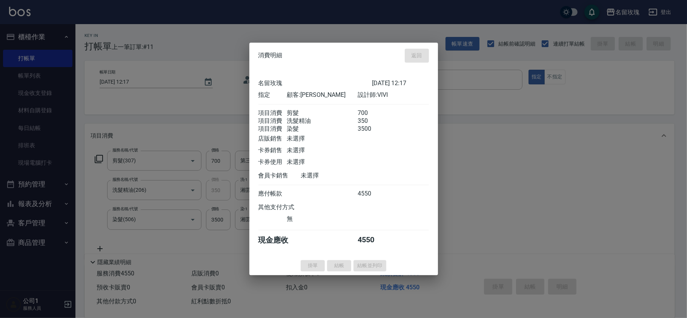
type input "[DATE] 12:24"
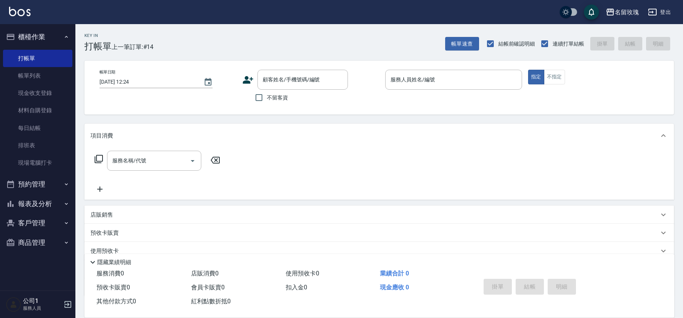
click at [260, 36] on div "Key In 打帳單 上一筆訂單:#14 帳單速查 結帳前確認明細 連續打單結帳 掛單 結帳 明細" at bounding box center [374, 38] width 599 height 28
click at [252, 49] on div "Key In 打帳單 上一筆訂單:#14 帳單速查 結帳前確認明細 連續打單結帳 掛單 結帳 明細" at bounding box center [374, 38] width 599 height 28
